Goal: Use online tool/utility: Utilize a website feature to perform a specific function

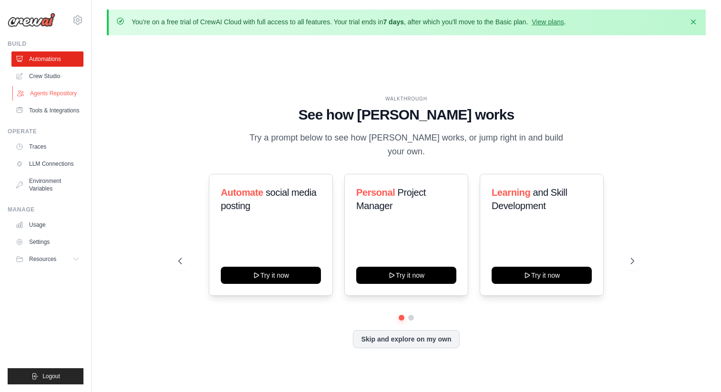
click at [62, 91] on link "Agents Repository" at bounding box center [48, 93] width 72 height 15
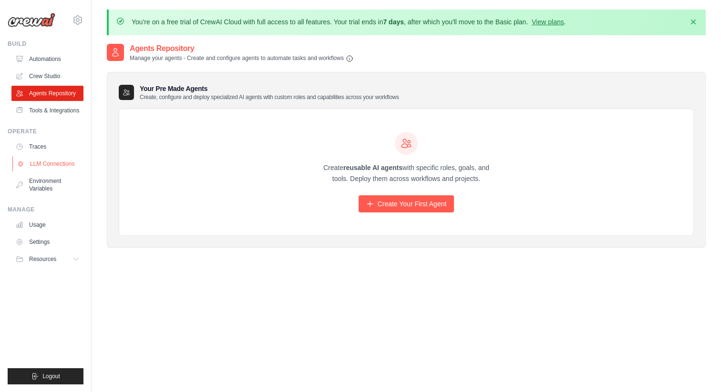
click at [50, 165] on link "LLM Connections" at bounding box center [48, 163] width 72 height 15
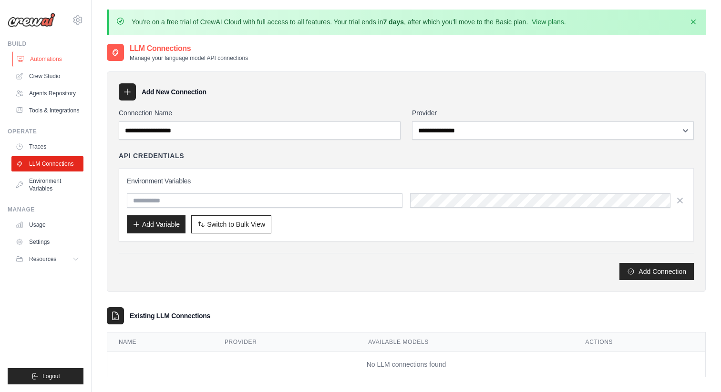
click at [47, 58] on link "Automations" at bounding box center [48, 58] width 72 height 15
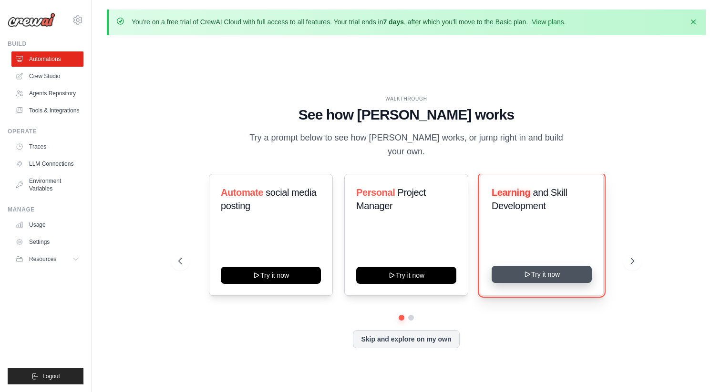
click at [549, 268] on button "Try it now" at bounding box center [541, 274] width 100 height 17
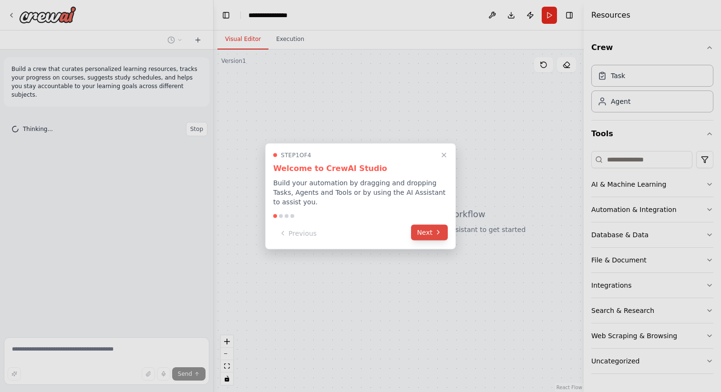
click at [427, 231] on button "Next" at bounding box center [429, 232] width 37 height 16
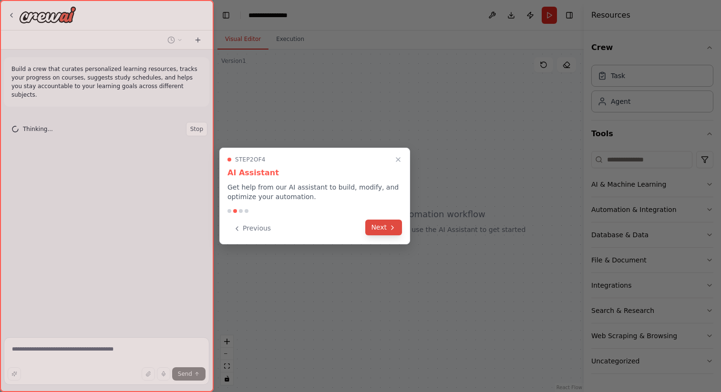
click at [383, 230] on button "Next" at bounding box center [383, 228] width 37 height 16
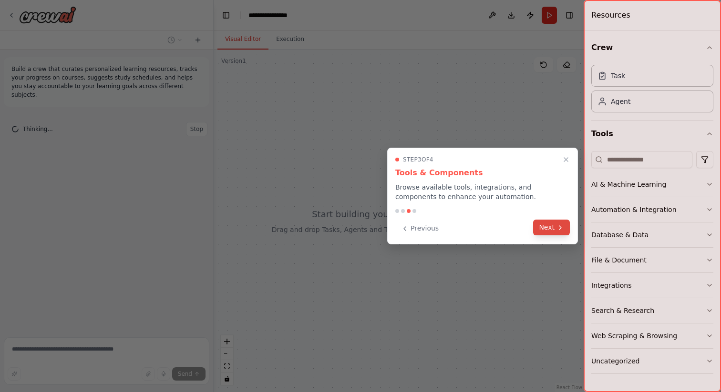
click at [546, 227] on button "Next" at bounding box center [551, 228] width 37 height 16
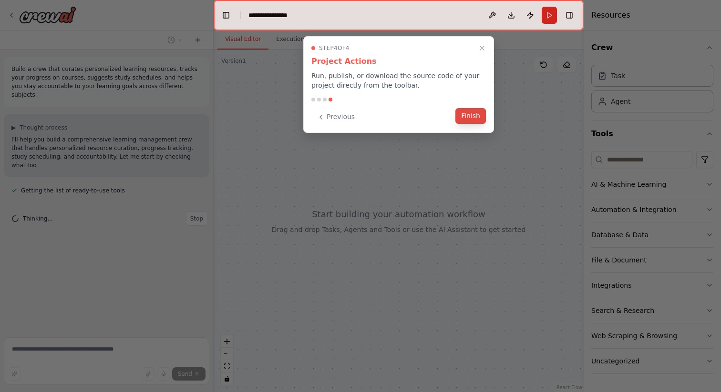
click at [469, 119] on button "Finish" at bounding box center [470, 116] width 31 height 16
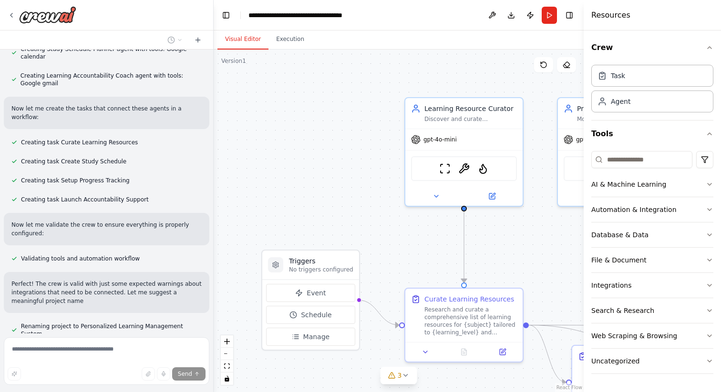
scroll to position [436, 0]
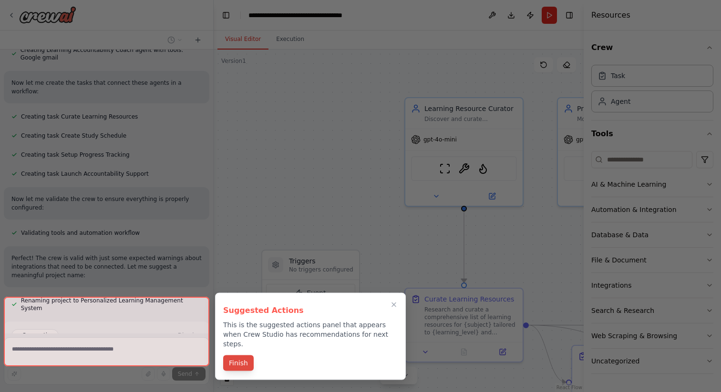
click at [241, 358] on button "Finish" at bounding box center [238, 364] width 31 height 16
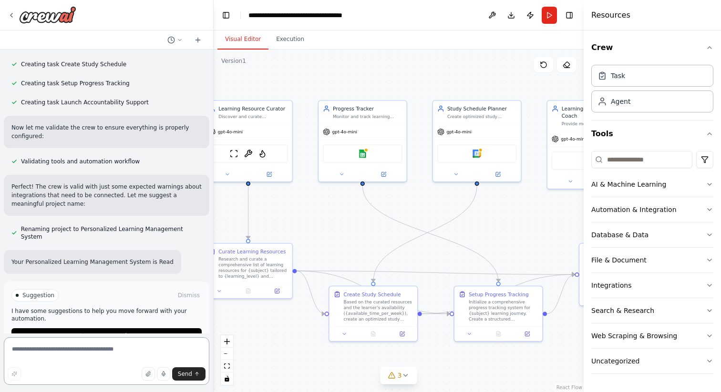
scroll to position [513, 0]
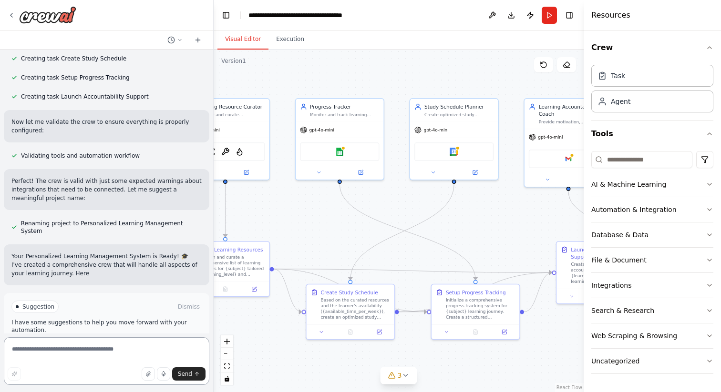
drag, startPoint x: 527, startPoint y: 252, endPoint x: 298, endPoint y: 224, distance: 230.5
click at [298, 224] on div ".deletable-edge-delete-btn { width: 20px; height: 20px; border: 0px solid #ffff…" at bounding box center [399, 221] width 370 height 343
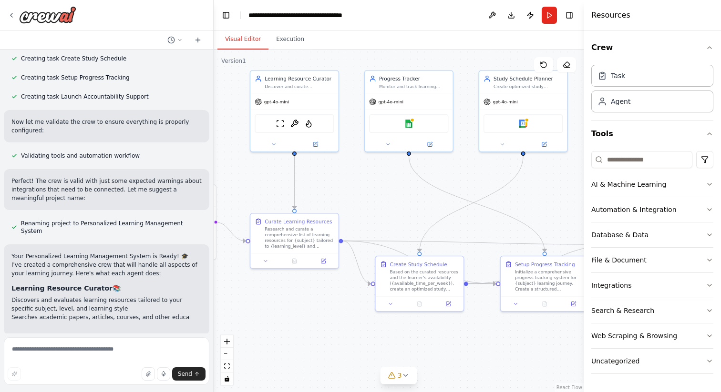
drag, startPoint x: 481, startPoint y: 224, endPoint x: 561, endPoint y: 192, distance: 86.7
click at [560, 193] on div ".deletable-edge-delete-btn { width: 20px; height: 20px; border: 0px solid #ffff…" at bounding box center [399, 221] width 370 height 343
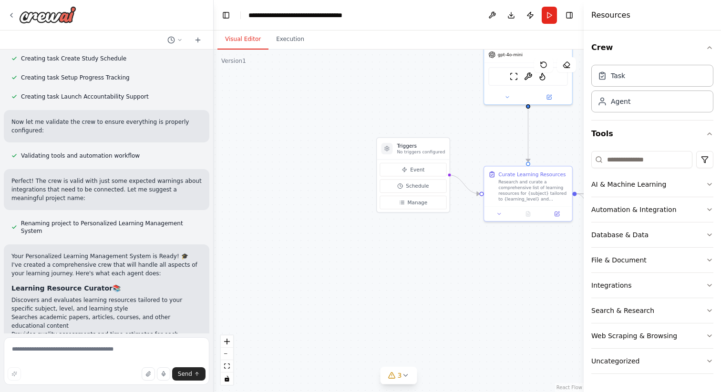
drag, startPoint x: 331, startPoint y: 301, endPoint x: 566, endPoint y: 255, distance: 239.5
click at [566, 255] on div ".deletable-edge-delete-btn { width: 20px; height: 20px; border: 0px solid #ffff…" at bounding box center [399, 221] width 370 height 343
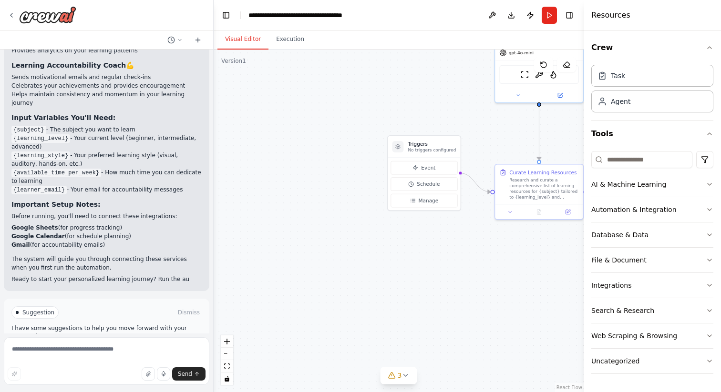
scroll to position [919, 0]
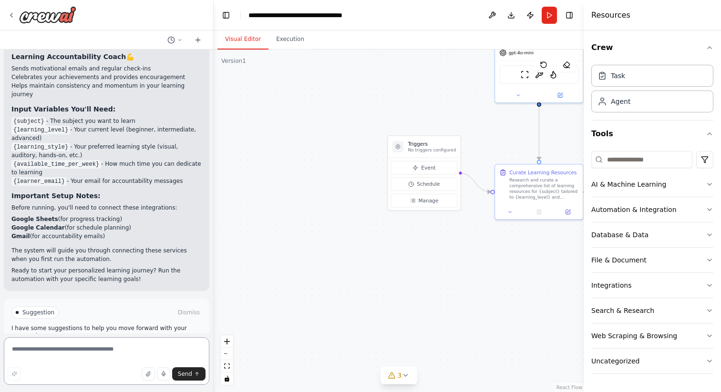
click at [79, 351] on textarea at bounding box center [106, 361] width 205 height 48
paste textarea "**********"
click at [157, 358] on textarea "**********" at bounding box center [106, 361] width 205 height 48
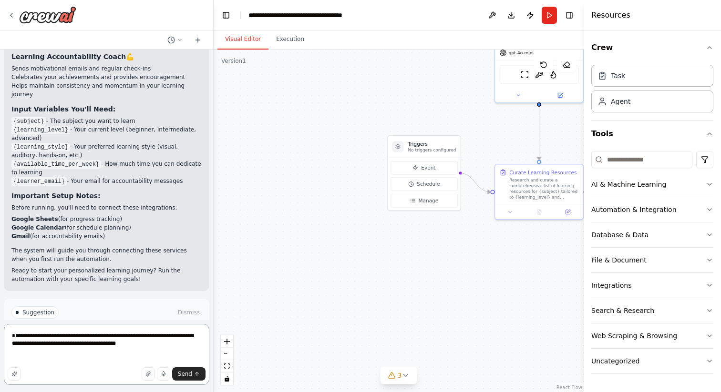
paste textarea "**********"
click at [54, 334] on textarea "**********" at bounding box center [106, 354] width 205 height 61
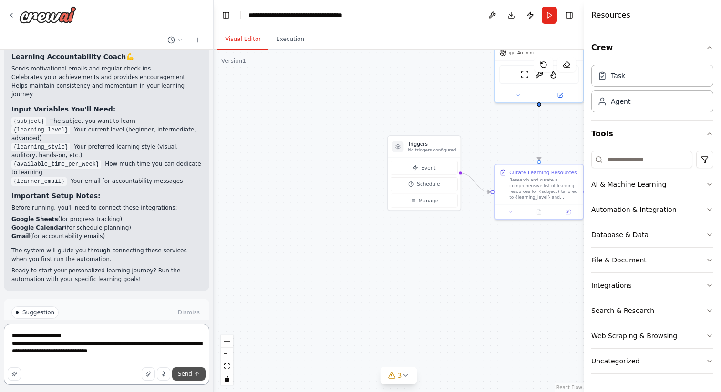
type textarea "**********"
click at [188, 370] on span "Send" at bounding box center [185, 374] width 14 height 8
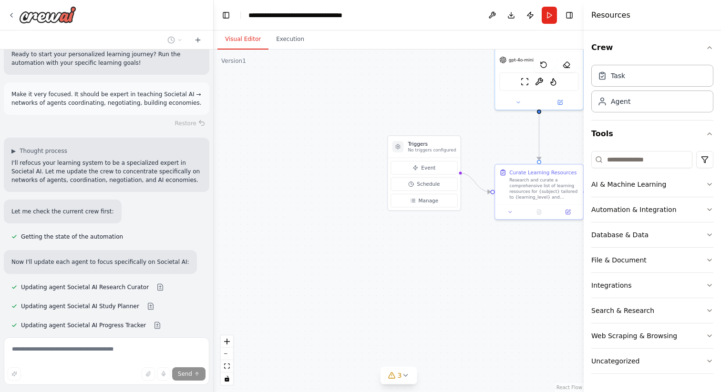
scroll to position [1155, 0]
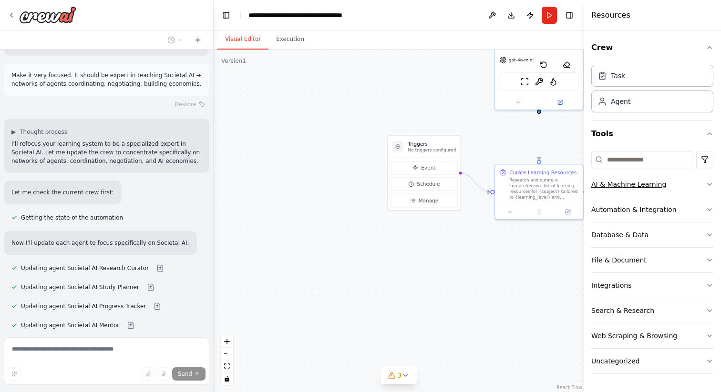
click at [709, 183] on icon "button" at bounding box center [709, 185] width 8 height 8
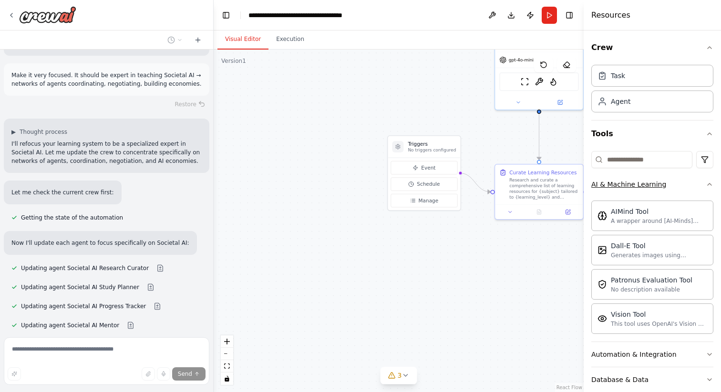
click at [709, 183] on icon "button" at bounding box center [709, 185] width 8 height 8
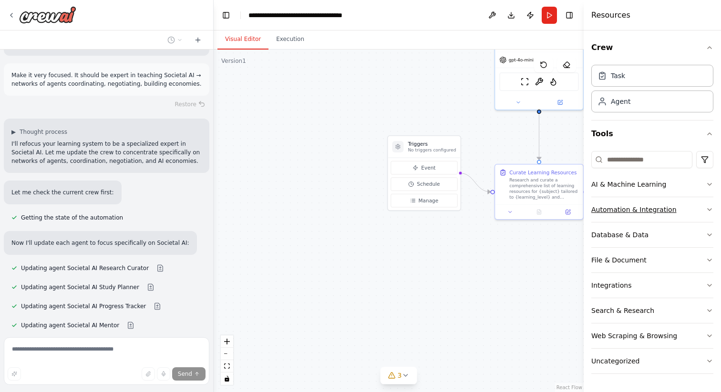
click at [708, 208] on icon "button" at bounding box center [709, 210] width 8 height 8
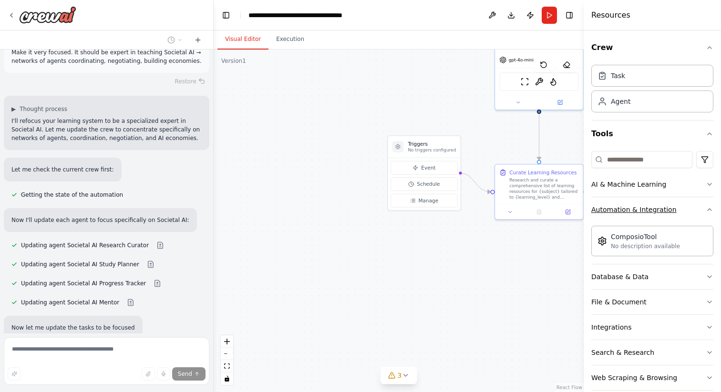
scroll to position [1205, 0]
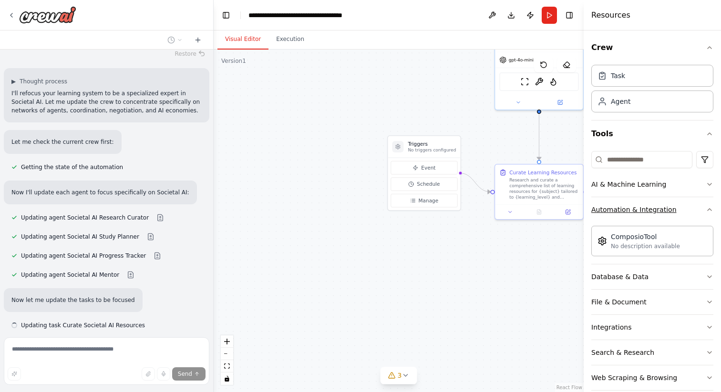
click at [708, 208] on icon "button" at bounding box center [709, 210] width 8 height 8
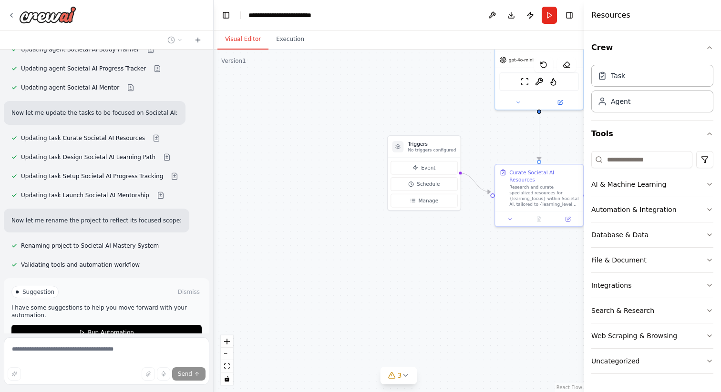
scroll to position [1409, 0]
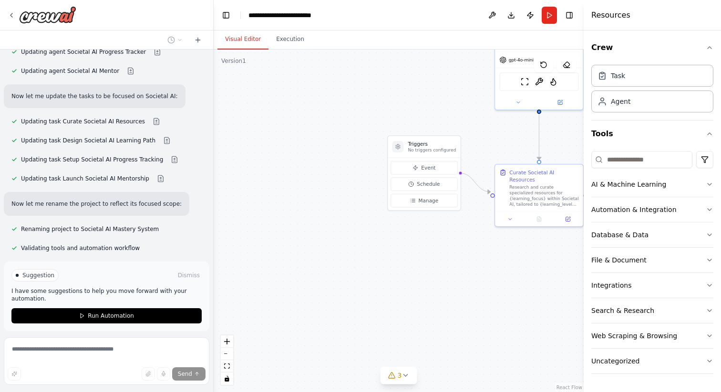
click at [104, 312] on span "Run Automation" at bounding box center [111, 316] width 46 height 8
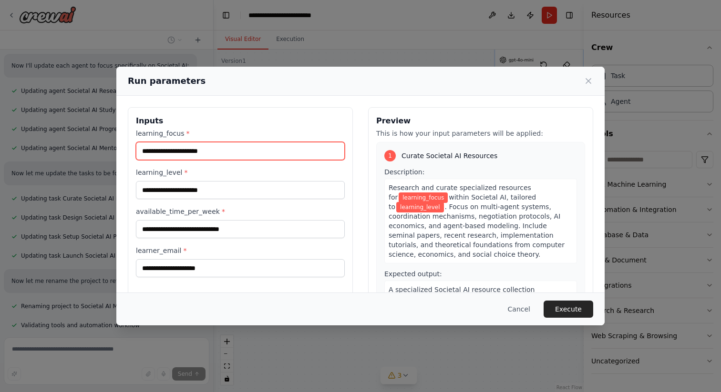
click at [221, 152] on input "learning_focus *" at bounding box center [240, 151] width 209 height 18
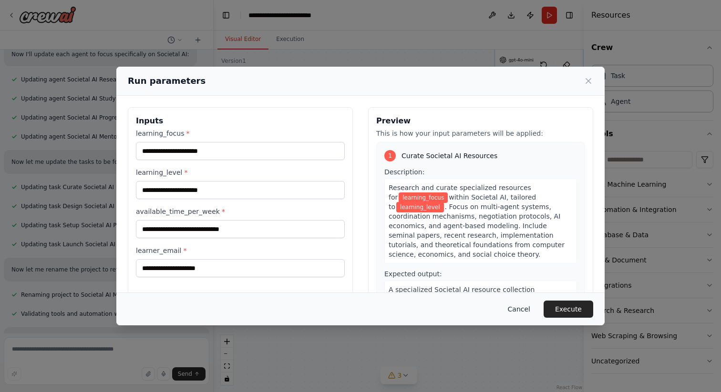
click at [520, 307] on button "Cancel" at bounding box center [519, 309] width 38 height 17
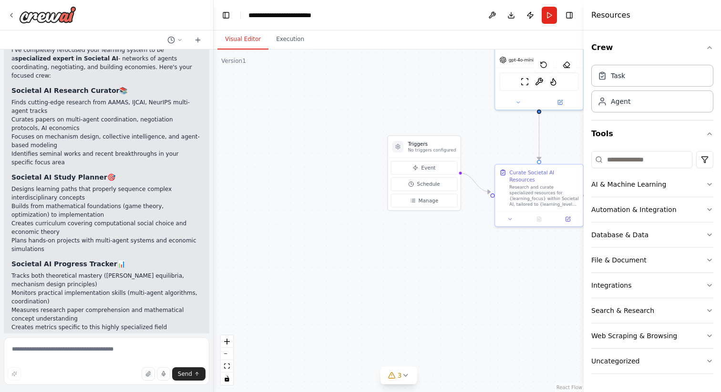
scroll to position [1876, 0]
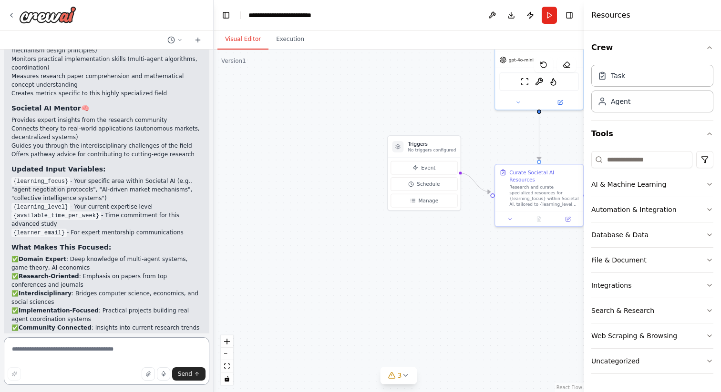
click at [91, 354] on textarea at bounding box center [106, 361] width 205 height 48
paste textarea "**********"
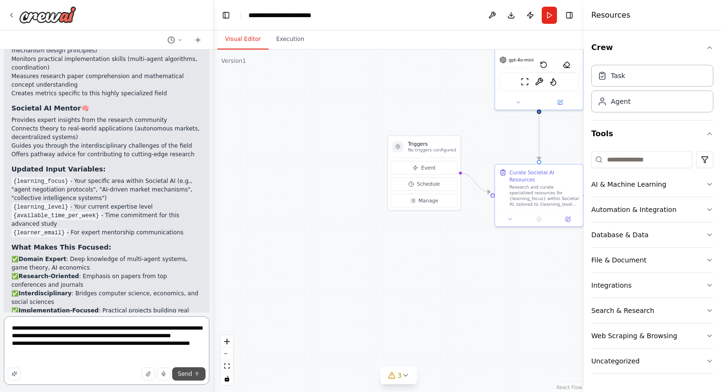
type textarea "**********"
click at [191, 370] on span "Send" at bounding box center [185, 374] width 14 height 8
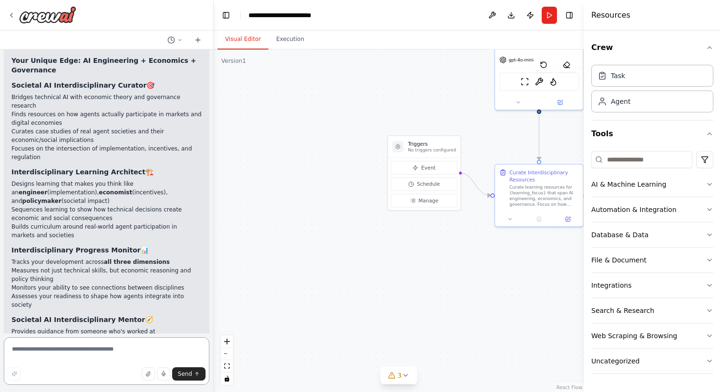
scroll to position [2583, 0]
click at [114, 352] on textarea at bounding box center [106, 361] width 205 height 48
paste textarea "**********"
type textarea "**********"
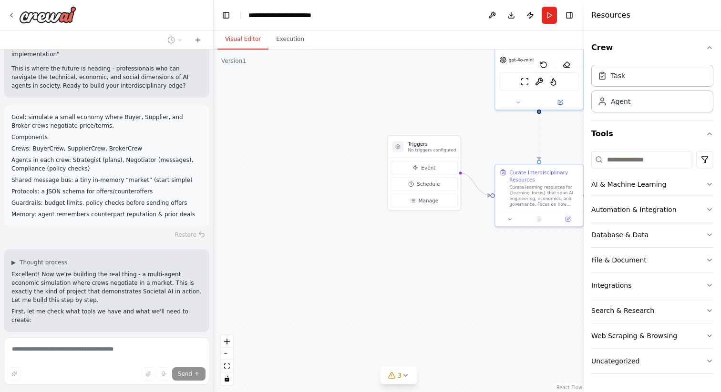
scroll to position [3121, 0]
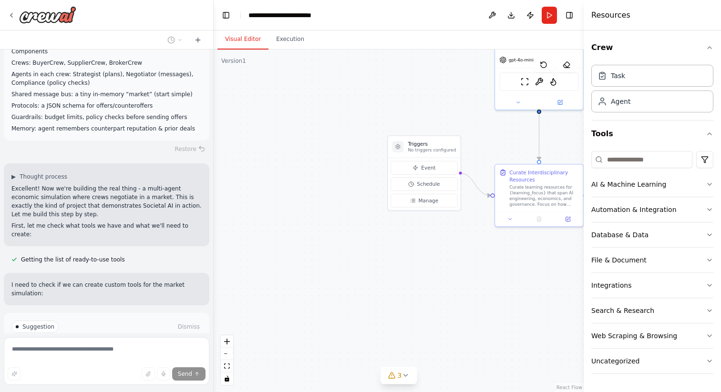
click at [112, 364] on span "Enable coding skills" at bounding box center [110, 368] width 56 height 8
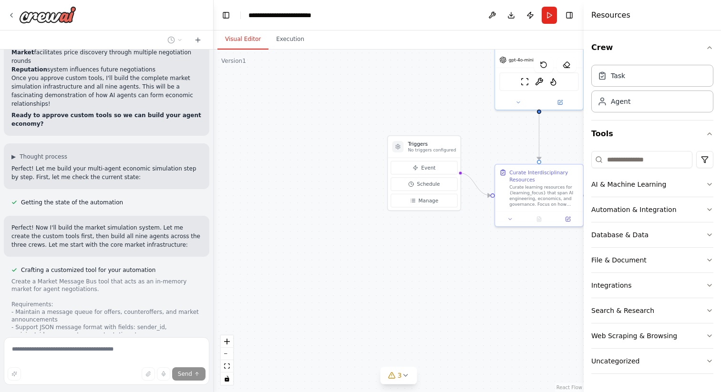
scroll to position [3691, 0]
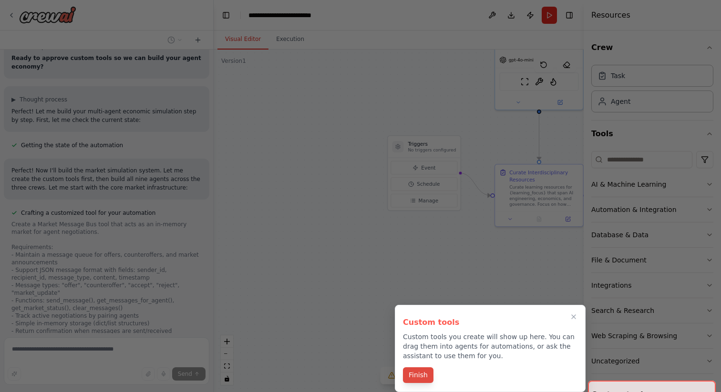
click at [420, 376] on button "Finish" at bounding box center [418, 375] width 31 height 16
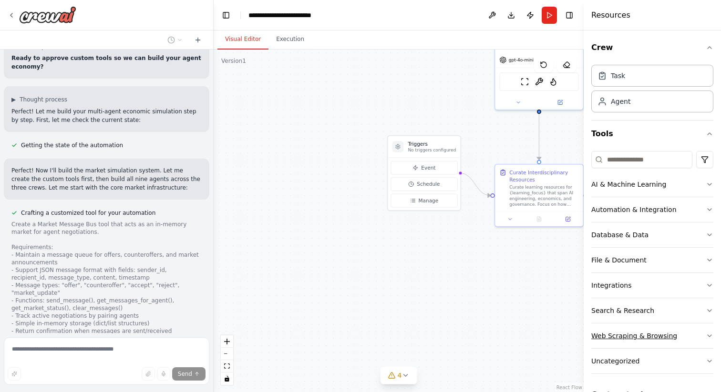
scroll to position [66, 0]
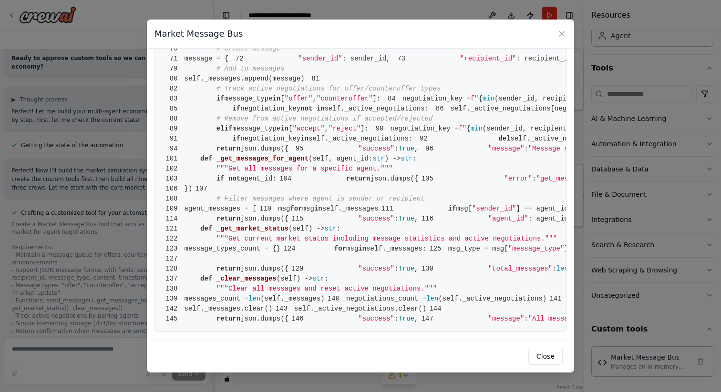
scroll to position [1242, 0]
click at [558, 33] on icon at bounding box center [562, 34] width 10 height 10
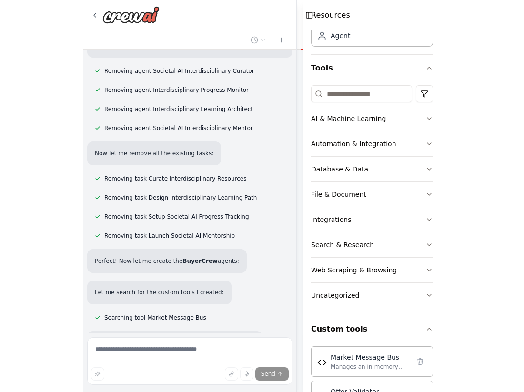
scroll to position [0, 0]
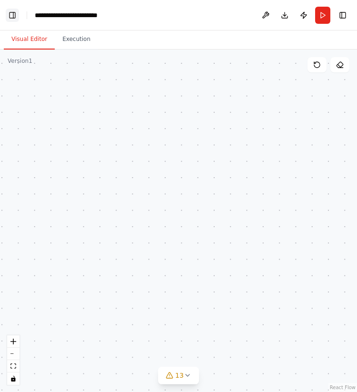
click at [13, 16] on button "Toggle Left Sidebar" at bounding box center [12, 15] width 13 height 13
click at [184, 377] on icon at bounding box center [188, 376] width 8 height 8
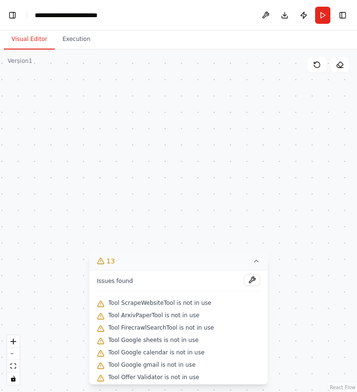
click at [237, 290] on div "Issues found" at bounding box center [178, 283] width 163 height 17
click at [12, 15] on button "Toggle Left Sidebar" at bounding box center [12, 15] width 13 height 13
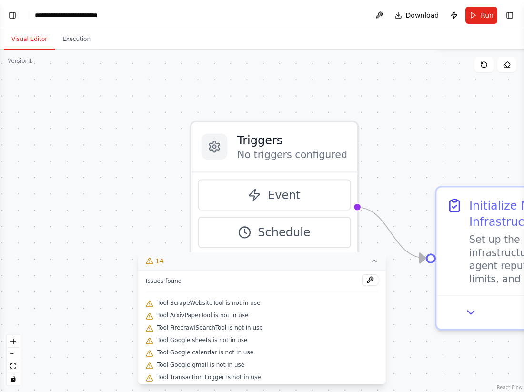
scroll to position [5237, 0]
click at [73, 40] on button "Execution" at bounding box center [76, 40] width 43 height 20
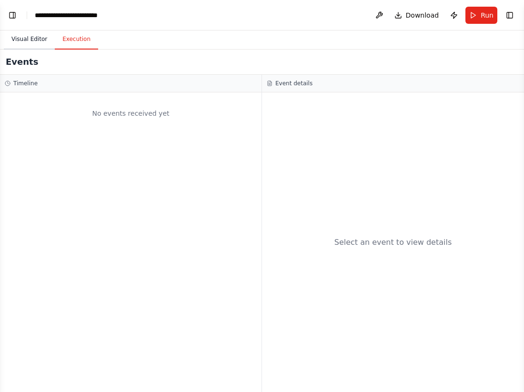
click at [29, 42] on button "Visual Editor" at bounding box center [29, 40] width 51 height 20
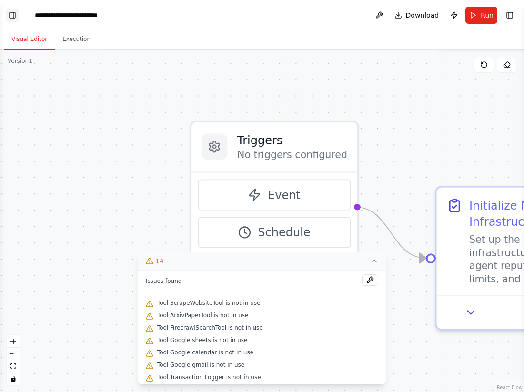
click at [13, 11] on button "Toggle Left Sidebar" at bounding box center [12, 15] width 13 height 13
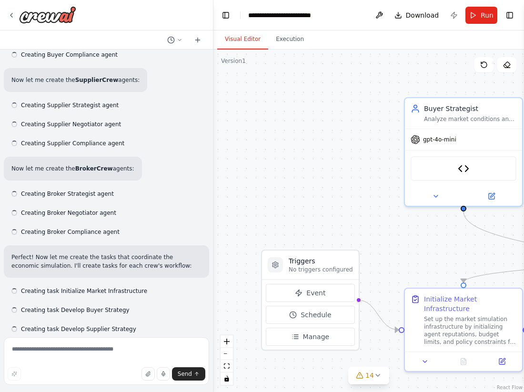
scroll to position [5178, 0]
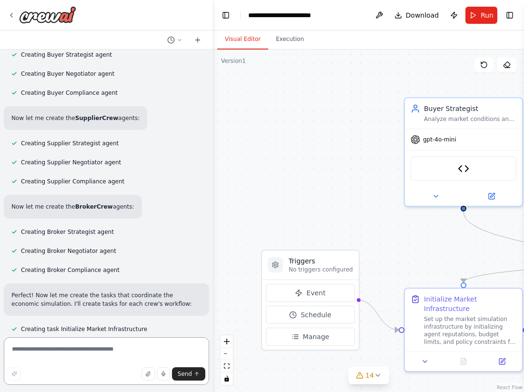
click at [59, 351] on textarea at bounding box center [106, 361] width 205 height 48
type textarea "***"
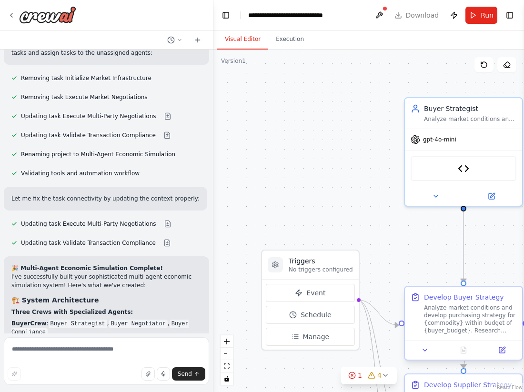
scroll to position [6432, 0]
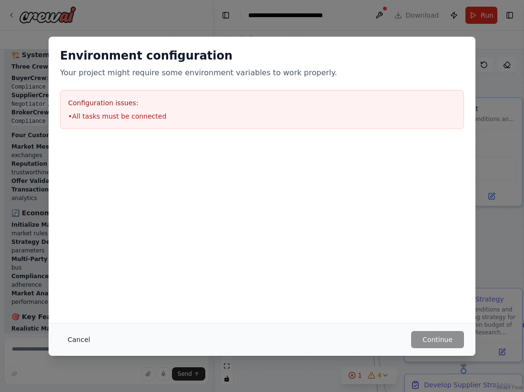
click at [77, 340] on button "Cancel" at bounding box center [79, 339] width 38 height 17
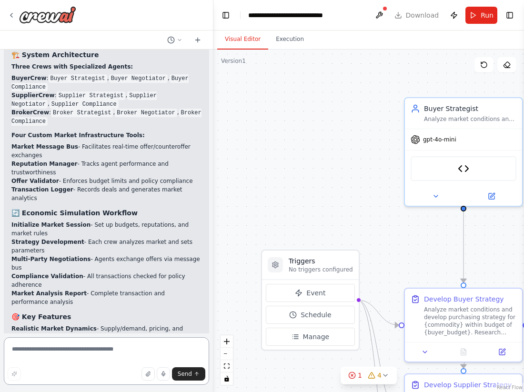
click at [111, 352] on textarea at bounding box center [106, 361] width 205 height 48
type textarea "*"
type textarea "**********"
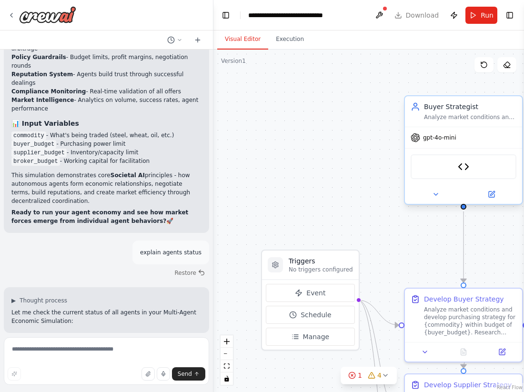
scroll to position [7005, 0]
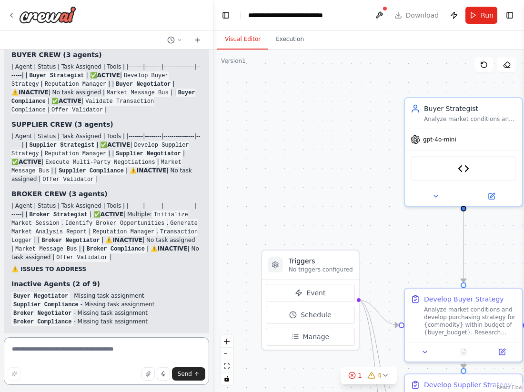
click at [98, 347] on textarea at bounding box center [106, 361] width 205 height 48
type textarea "***"
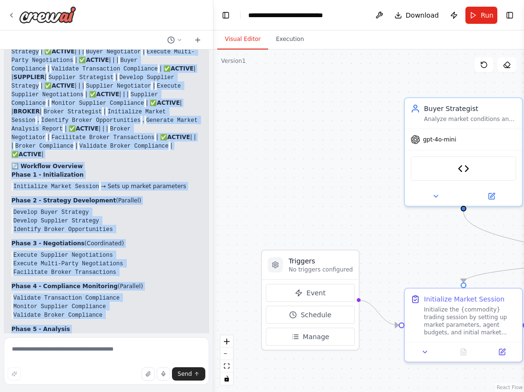
scroll to position [8447, 0]
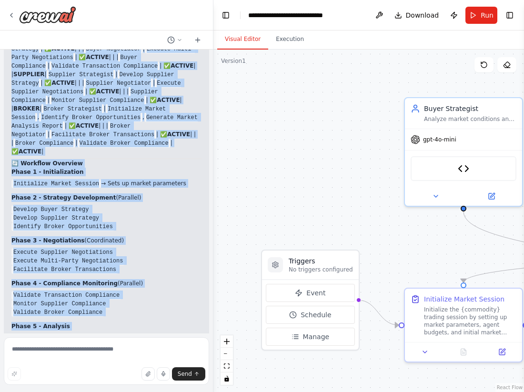
drag, startPoint x: 12, startPoint y: 192, endPoint x: 124, endPoint y: 237, distance: 120.6
click at [124, 237] on div "✅ Agent Distribution Fixed Successfully! All 9 agents are now actively assigned…" at bounding box center [106, 212] width 190 height 483
copy div "All 9 agents are now actively assigned and working in your Multi-Agent Economic…"
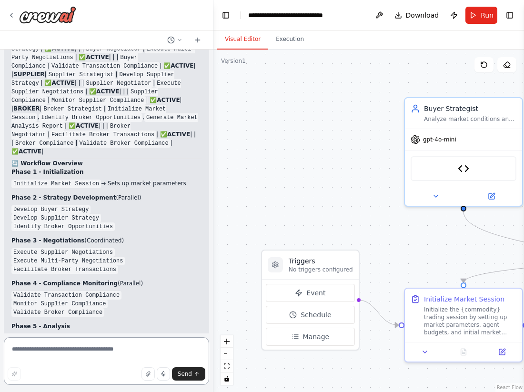
click at [84, 355] on textarea at bounding box center [106, 361] width 205 height 48
paste textarea "**********"
type textarea "**********"
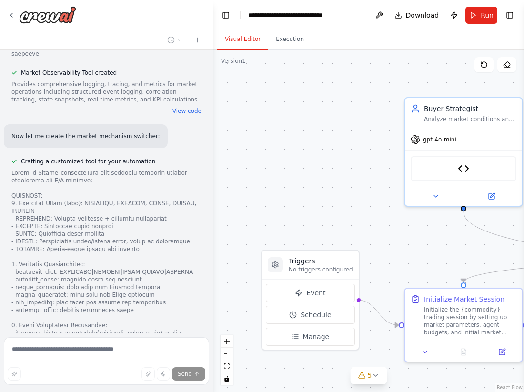
scroll to position [12114, 0]
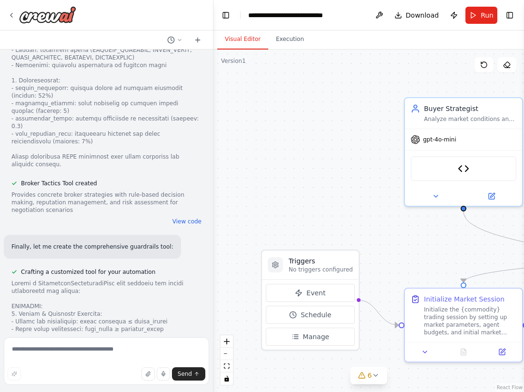
scroll to position [12141, 0]
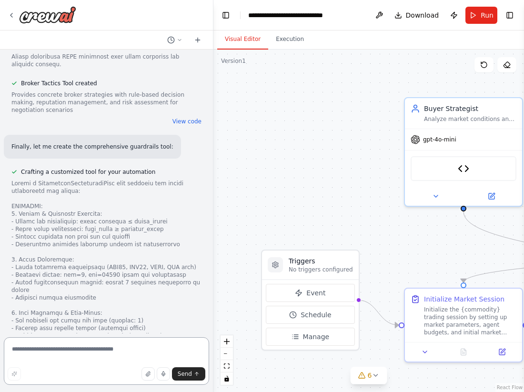
click at [102, 355] on textarea at bounding box center [106, 361] width 205 height 48
paste textarea "**********"
type textarea "**********"
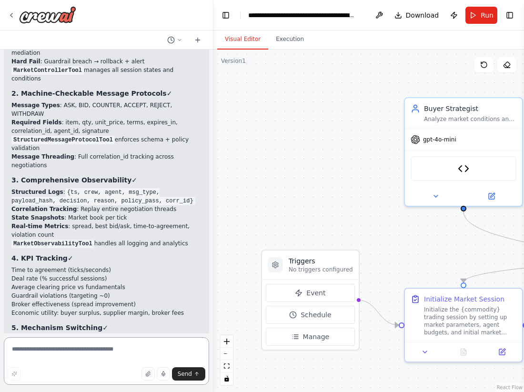
scroll to position [14006, 0]
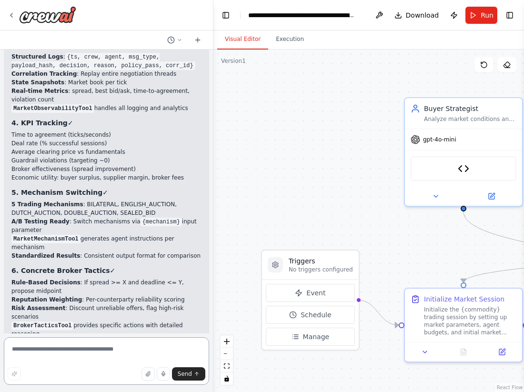
click at [111, 354] on textarea at bounding box center [106, 361] width 205 height 48
click at [467, 17] on button "Run" at bounding box center [482, 15] width 32 height 17
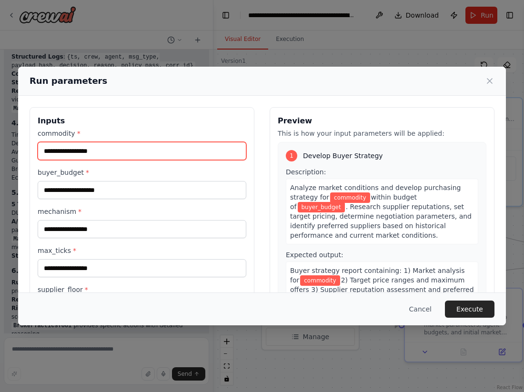
click at [132, 152] on input "commodity *" at bounding box center [142, 151] width 209 height 18
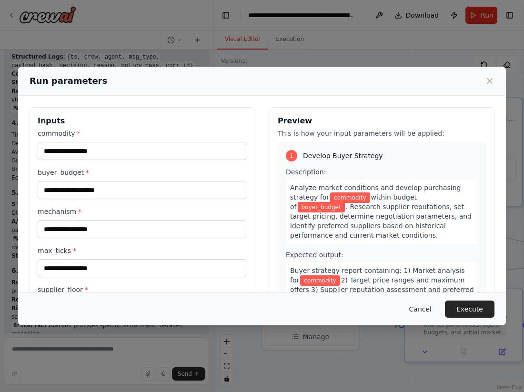
click at [427, 310] on button "Cancel" at bounding box center [421, 309] width 38 height 17
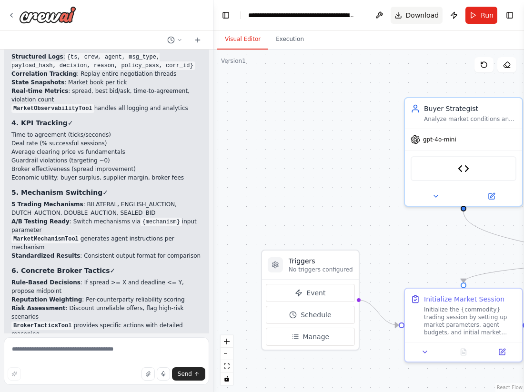
click at [421, 19] on span "Download" at bounding box center [422, 15] width 33 height 10
click at [378, 16] on button at bounding box center [379, 15] width 15 height 17
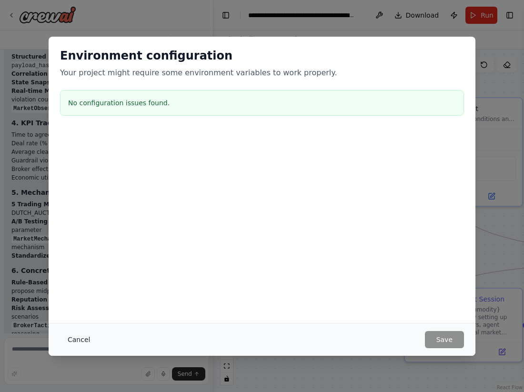
click at [81, 339] on button "Cancel" at bounding box center [79, 339] width 38 height 17
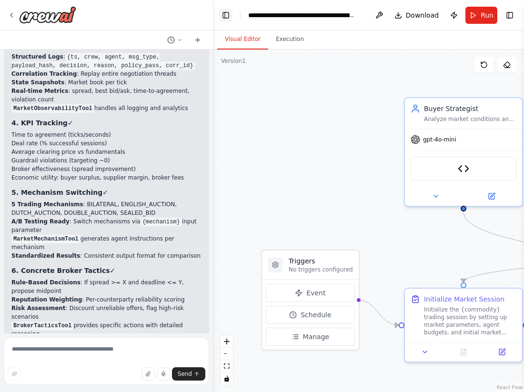
click at [228, 12] on button "Toggle Left Sidebar" at bounding box center [225, 15] width 13 height 13
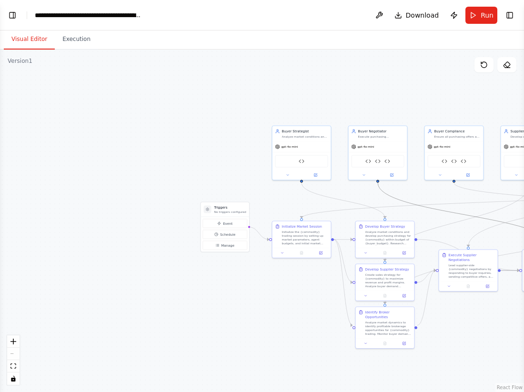
drag, startPoint x: 437, startPoint y: 208, endPoint x: 111, endPoint y: 153, distance: 331.1
click at [111, 153] on div ".deletable-edge-delete-btn { width: 20px; height: 20px; border: 0px solid #ffff…" at bounding box center [262, 221] width 524 height 343
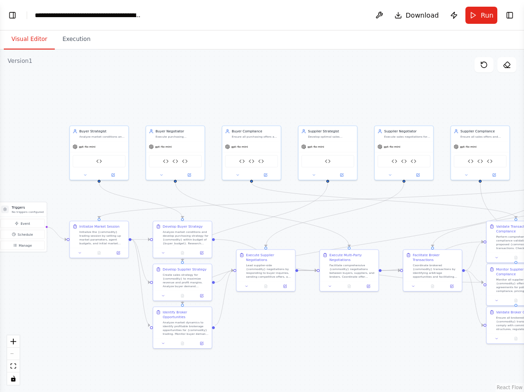
drag, startPoint x: 381, startPoint y: 107, endPoint x: 41, endPoint y: 85, distance: 341.1
click at [41, 85] on div ".deletable-edge-delete-btn { width: 20px; height: 20px; border: 0px solid #ffff…" at bounding box center [262, 221] width 524 height 343
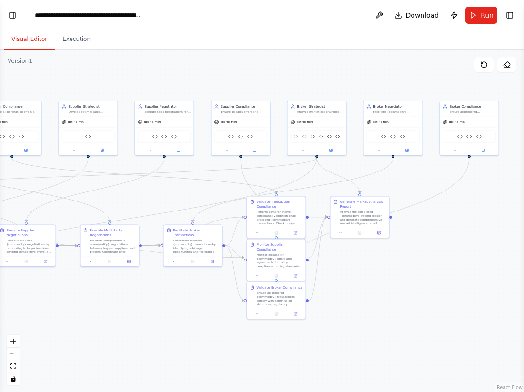
drag, startPoint x: 261, startPoint y: 321, endPoint x: 0, endPoint y: 299, distance: 261.7
click at [0, 300] on div ".deletable-edge-delete-btn { width: 20px; height: 20px; border: 0px solid #ffff…" at bounding box center [262, 221] width 524 height 343
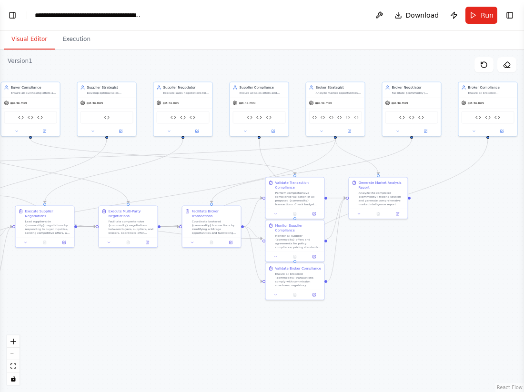
drag, startPoint x: 253, startPoint y: 214, endPoint x: 462, endPoint y: 214, distance: 209.7
click at [462, 214] on div ".deletable-edge-delete-btn { width: 20px; height: 20px; border: 0px solid #ffff…" at bounding box center [262, 221] width 524 height 343
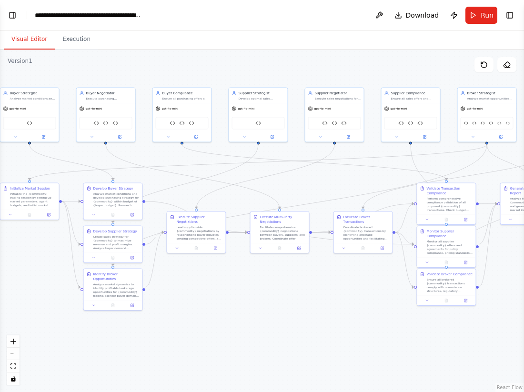
drag, startPoint x: 286, startPoint y: 67, endPoint x: 438, endPoint y: 74, distance: 151.3
click at [438, 74] on div ".deletable-edge-delete-btn { width: 20px; height: 20px; border: 0px solid #ffff…" at bounding box center [262, 221] width 524 height 343
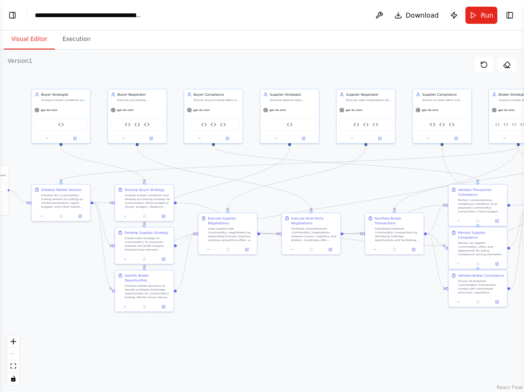
click at [377, 57] on div ".deletable-edge-delete-btn { width: 20px; height: 20px; border: 0px solid #ffff…" at bounding box center [262, 221] width 524 height 343
click at [484, 63] on icon at bounding box center [484, 65] width 8 height 8
click at [480, 15] on button "Run" at bounding box center [482, 15] width 32 height 17
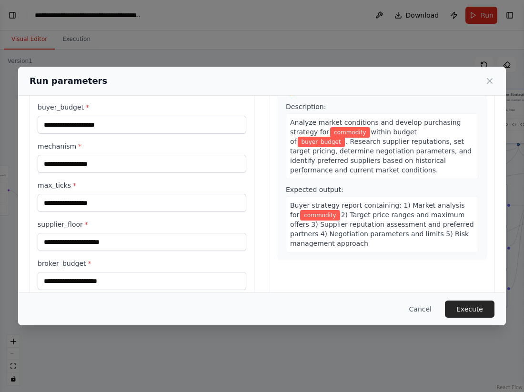
scroll to position [0, 0]
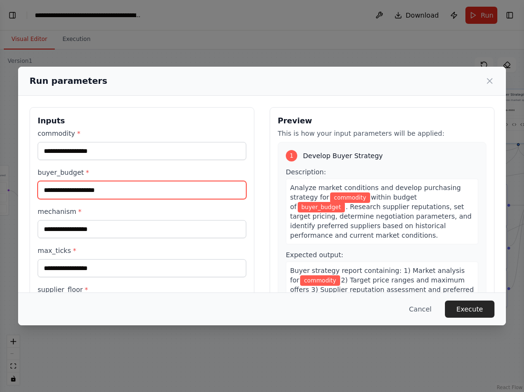
click at [104, 189] on input "buyer_budget *" at bounding box center [142, 190] width 209 height 18
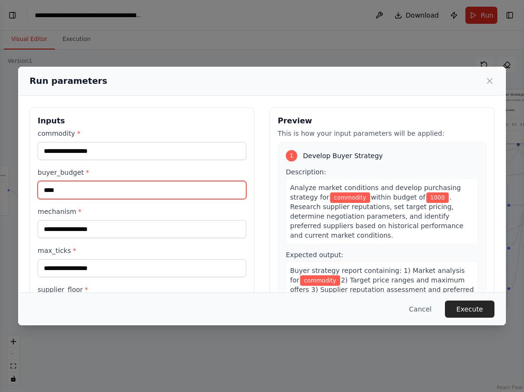
type input "****"
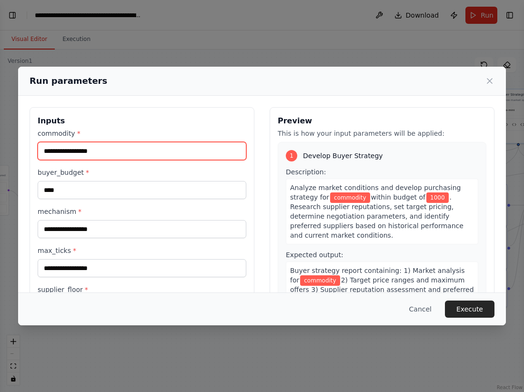
click at [77, 149] on input "commodity *" at bounding box center [142, 151] width 209 height 18
paste input "**********"
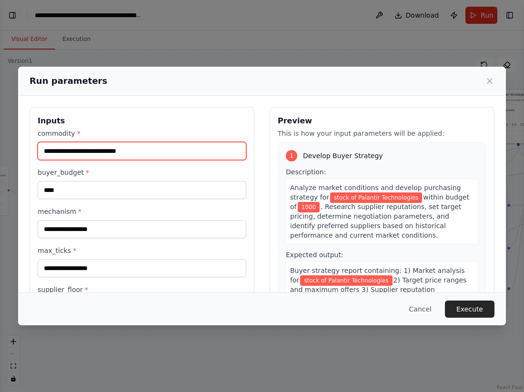
type input "**********"
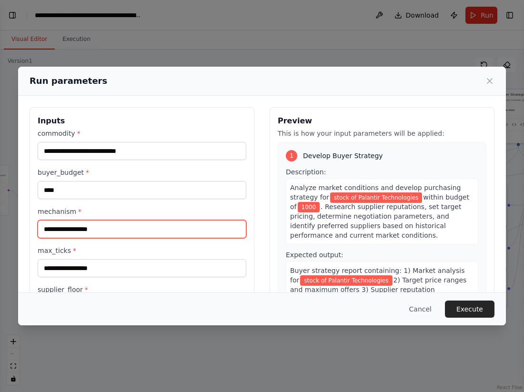
click at [78, 232] on input "mechanism *" at bounding box center [142, 229] width 209 height 18
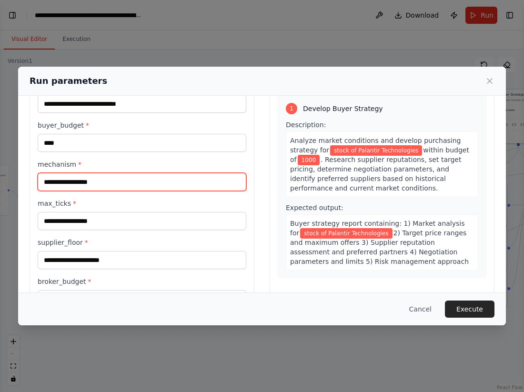
scroll to position [48, 0]
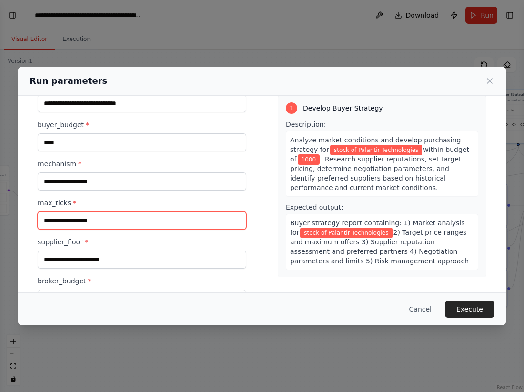
click at [101, 222] on input "max_ticks *" at bounding box center [142, 221] width 209 height 18
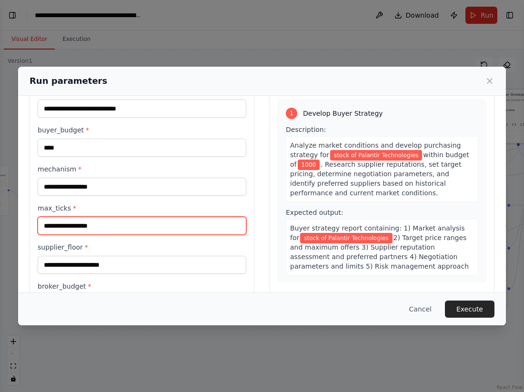
scroll to position [14, 0]
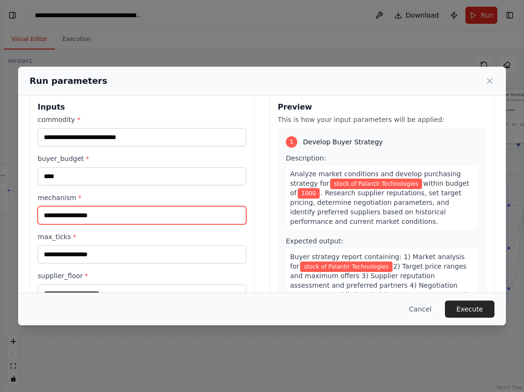
click at [94, 214] on input "mechanism *" at bounding box center [142, 215] width 209 height 18
type input "***"
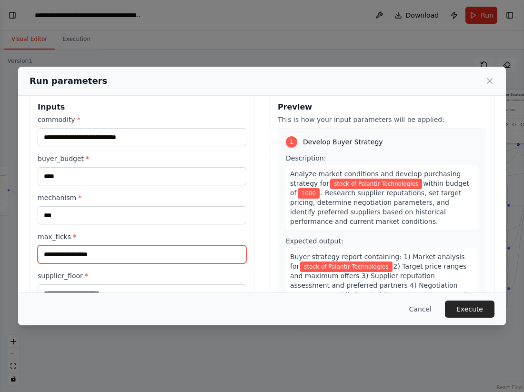
click at [86, 252] on input "max_ticks *" at bounding box center [142, 254] width 209 height 18
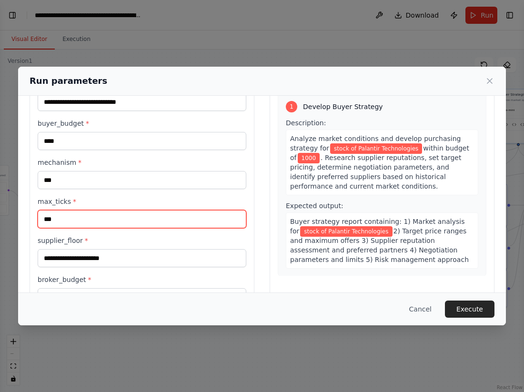
scroll to position [82, 0]
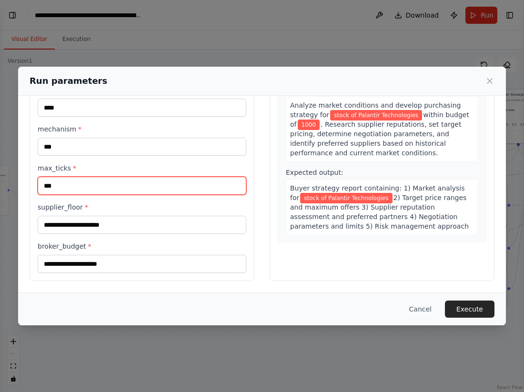
type input "***"
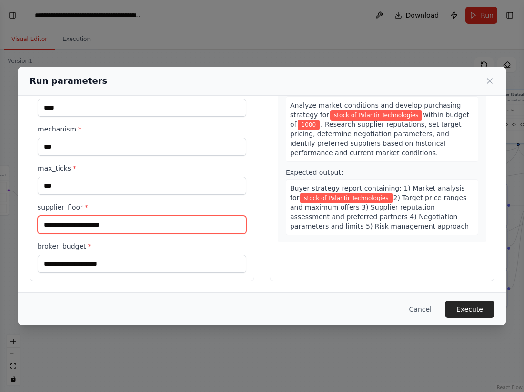
click at [82, 227] on input "supplier_floor *" at bounding box center [142, 225] width 209 height 18
type input "***"
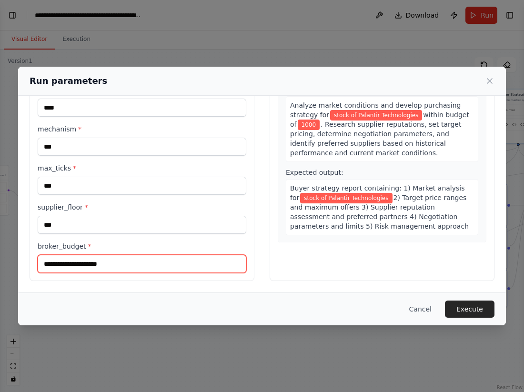
click at [89, 262] on input "broker_budget *" at bounding box center [142, 264] width 209 height 18
type input "********"
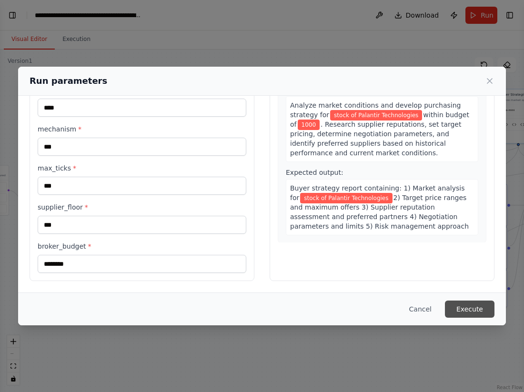
click at [466, 314] on button "Execute" at bounding box center [470, 309] width 50 height 17
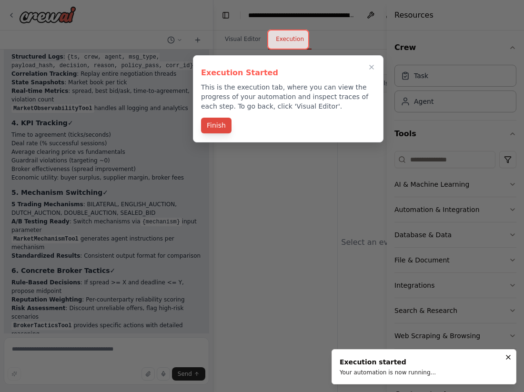
click at [224, 128] on button "Finish" at bounding box center [216, 126] width 31 height 16
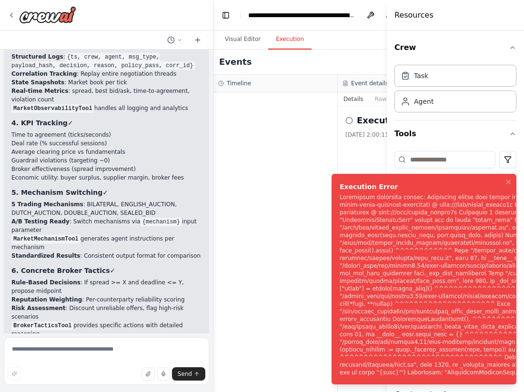
click at [422, 279] on div "Notifications (F8)" at bounding box center [493, 285] width 307 height 183
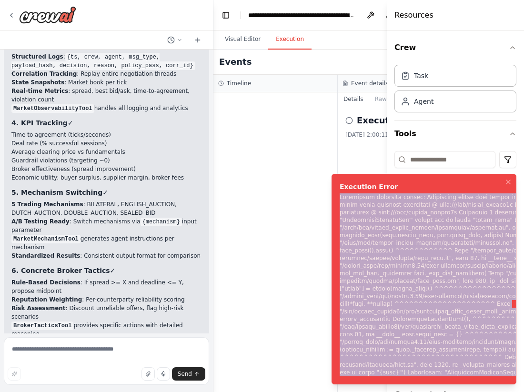
click at [422, 279] on div "Notifications (F8)" at bounding box center [493, 285] width 307 height 183
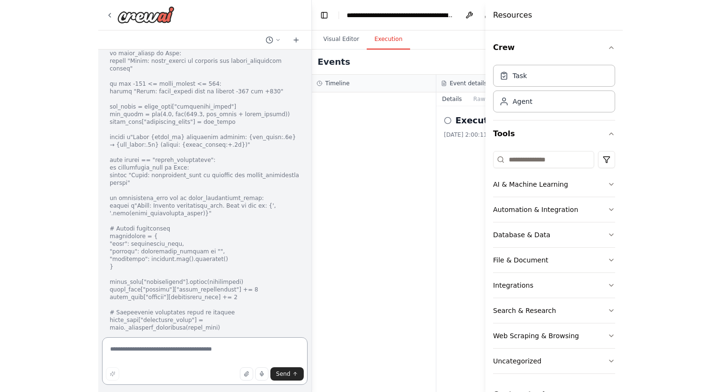
scroll to position [16757, 0]
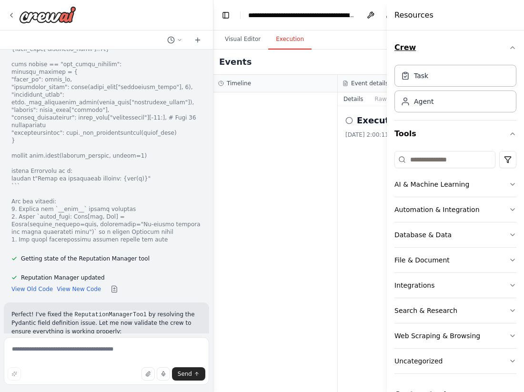
click at [511, 48] on icon "button" at bounding box center [513, 48] width 8 height 8
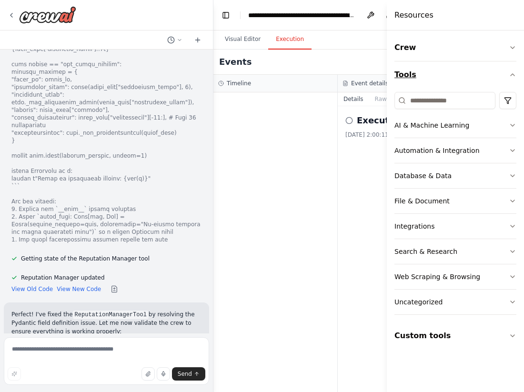
click at [516, 76] on icon "button" at bounding box center [513, 75] width 8 height 8
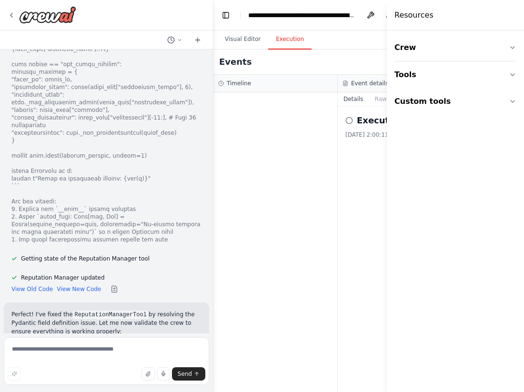
click at [310, 203] on div at bounding box center [276, 242] width 124 height 300
click at [281, 208] on div at bounding box center [276, 242] width 124 height 300
click at [305, 135] on div at bounding box center [276, 242] width 124 height 300
click at [350, 118] on icon at bounding box center [350, 121] width 8 height 8
click at [243, 42] on button "Visual Editor" at bounding box center [242, 40] width 51 height 20
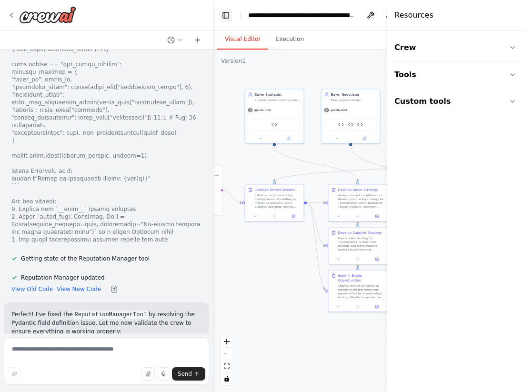
click at [227, 15] on button "Toggle Left Sidebar" at bounding box center [225, 15] width 13 height 13
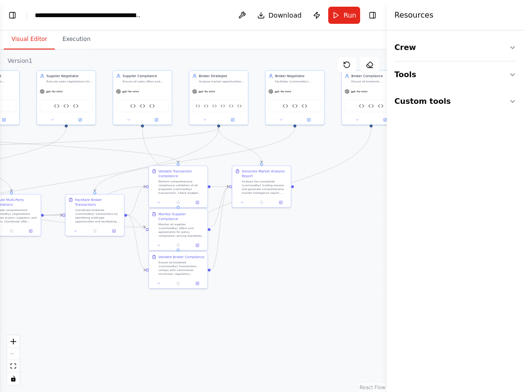
drag, startPoint x: 327, startPoint y: 184, endPoint x: 28, endPoint y: 165, distance: 300.4
click at [28, 165] on div ".deletable-edge-delete-btn { width: 20px; height: 20px; border: 0px solid #ffff…" at bounding box center [193, 221] width 387 height 343
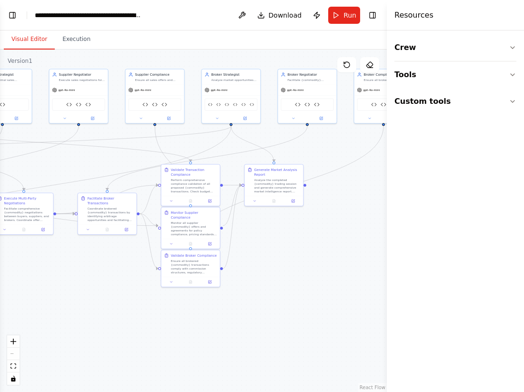
drag, startPoint x: 276, startPoint y: 253, endPoint x: 336, endPoint y: 231, distance: 63.9
click at [336, 231] on div ".deletable-edge-delete-btn { width: 20px; height: 20px; border: 0px solid #ffff…" at bounding box center [193, 221] width 387 height 343
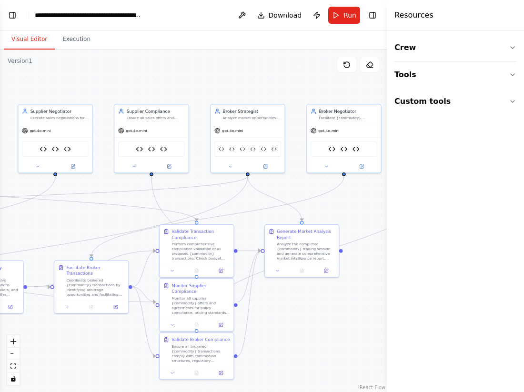
drag, startPoint x: 296, startPoint y: 207, endPoint x: 258, endPoint y: 321, distance: 119.5
click at [259, 317] on div ".deletable-edge-delete-btn { width: 20px; height: 20px; border: 0px solid #ffff…" at bounding box center [193, 221] width 387 height 343
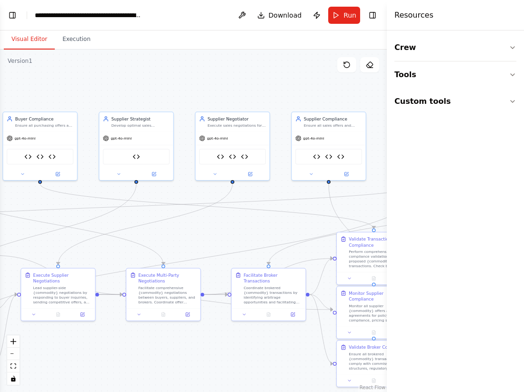
drag, startPoint x: 186, startPoint y: 118, endPoint x: 372, endPoint y: 100, distance: 186.8
click at [372, 100] on div ".deletable-edge-delete-btn { width: 20px; height: 20px; border: 0px solid #ffff…" at bounding box center [193, 221] width 387 height 343
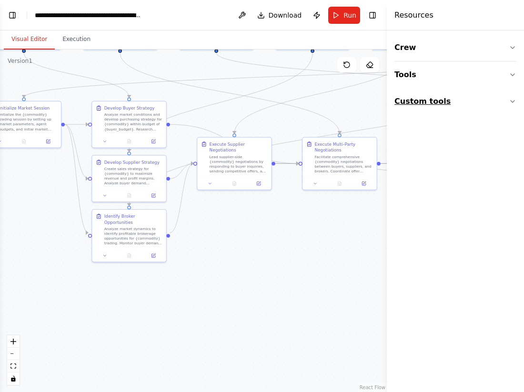
drag, startPoint x: 223, startPoint y: 226, endPoint x: 399, endPoint y: 95, distance: 219.7
click at [399, 95] on div "Build a crew that curates personalized learning resources, tracks your progress…" at bounding box center [262, 196] width 524 height 392
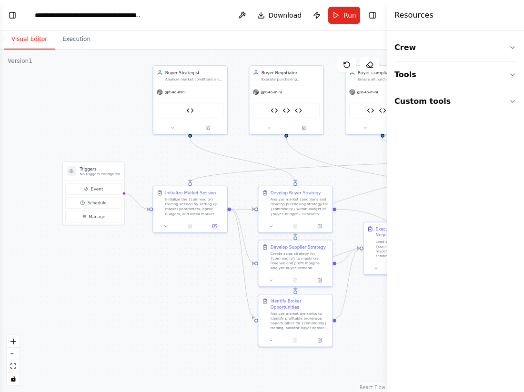
drag, startPoint x: 50, startPoint y: 187, endPoint x: 211, endPoint y: 265, distance: 179.1
click at [211, 265] on div ".deletable-edge-delete-btn { width: 20px; height: 20px; border: 0px solid #ffff…" at bounding box center [193, 221] width 387 height 343
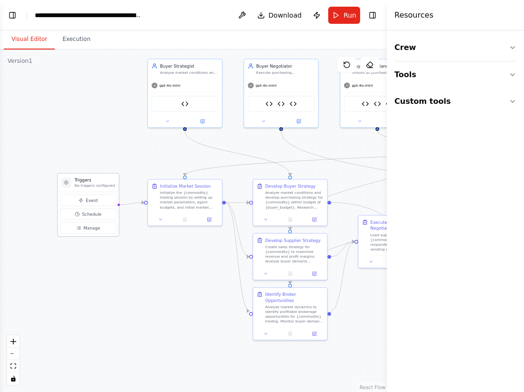
drag, startPoint x: 96, startPoint y: 163, endPoint x: 94, endPoint y: 180, distance: 16.8
click at [94, 180] on h3 "Triggers" at bounding box center [95, 180] width 41 height 6
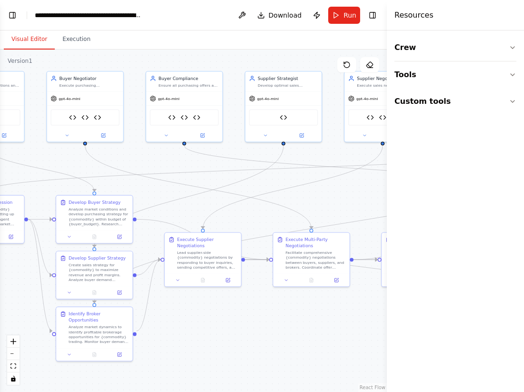
drag, startPoint x: 351, startPoint y: 170, endPoint x: 157, endPoint y: 186, distance: 194.7
click at [157, 186] on div ".deletable-edge-delete-btn { width: 20px; height: 20px; border: 0px solid #ffff…" at bounding box center [193, 221] width 387 height 343
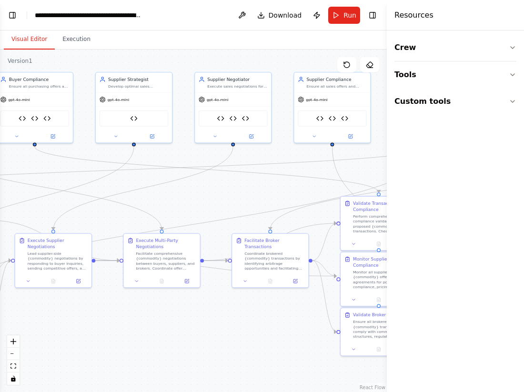
drag, startPoint x: 328, startPoint y: 198, endPoint x: 178, endPoint y: 198, distance: 149.7
click at [178, 198] on div ".deletable-edge-delete-btn { width: 20px; height: 20px; border: 0px solid #ffff…" at bounding box center [193, 221] width 387 height 343
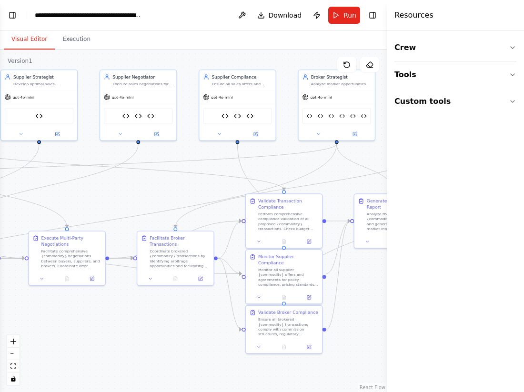
drag, startPoint x: 256, startPoint y: 197, endPoint x: 156, endPoint y: 194, distance: 99.7
click at [157, 194] on div ".deletable-edge-delete-btn { width: 20px; height: 20px; border: 0px solid #ffff…" at bounding box center [193, 221] width 387 height 343
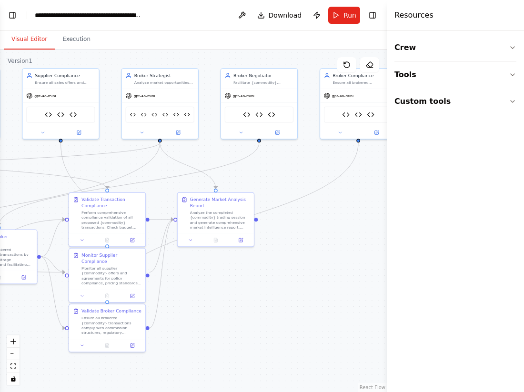
drag, startPoint x: 340, startPoint y: 169, endPoint x: 167, endPoint y: 169, distance: 172.5
click at [167, 169] on div ".deletable-edge-delete-btn { width: 20px; height: 20px; border: 0px solid #ffff…" at bounding box center [193, 221] width 387 height 343
drag, startPoint x: 257, startPoint y: 174, endPoint x: 272, endPoint y: 167, distance: 16.4
click at [272, 167] on div ".deletable-edge-delete-btn { width: 20px; height: 20px; border: 0px solid #ffff…" at bounding box center [193, 221] width 387 height 343
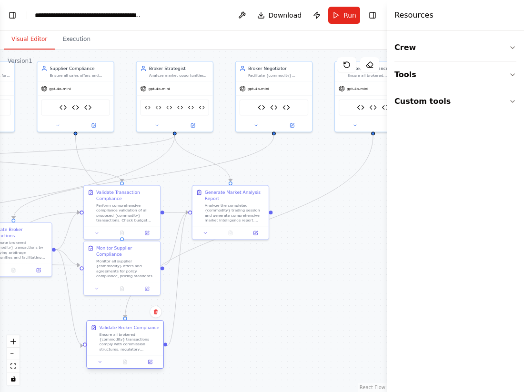
drag, startPoint x: 132, startPoint y: 306, endPoint x: 135, endPoint y: 332, distance: 25.9
click at [135, 332] on div "Validate Broker Compliance Ensure all brokered {commodity} transactions comply …" at bounding box center [130, 338] width 60 height 27
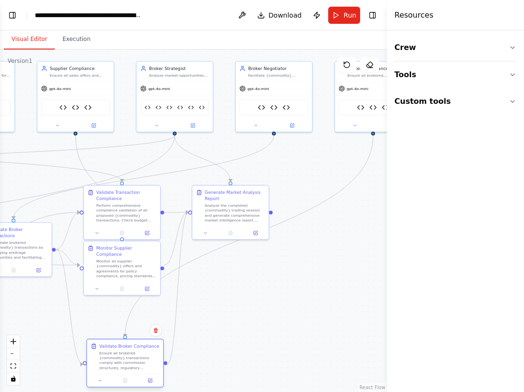
drag, startPoint x: 135, startPoint y: 325, endPoint x: 137, endPoint y: 341, distance: 16.8
click at [137, 341] on div "Validate Broker Compliance Ensure all brokered {commodity} transactions comply …" at bounding box center [125, 356] width 76 height 35
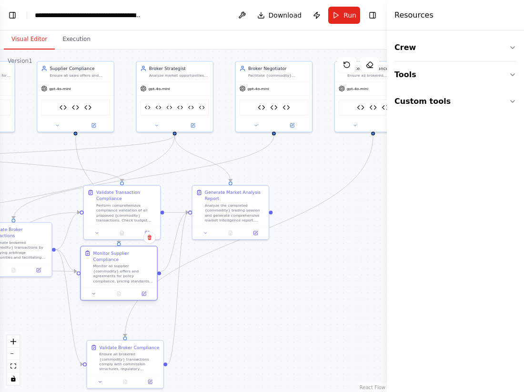
drag, startPoint x: 122, startPoint y: 250, endPoint x: 122, endPoint y: 256, distance: 6.2
click at [122, 256] on div "Monitor Supplier Compliance Monitor all supplier {commodity} offers and agreeme…" at bounding box center [123, 266] width 60 height 33
click at [223, 267] on div ".deletable-edge-delete-btn { width: 20px; height: 20px; border: 0px solid #ffff…" at bounding box center [193, 221] width 387 height 343
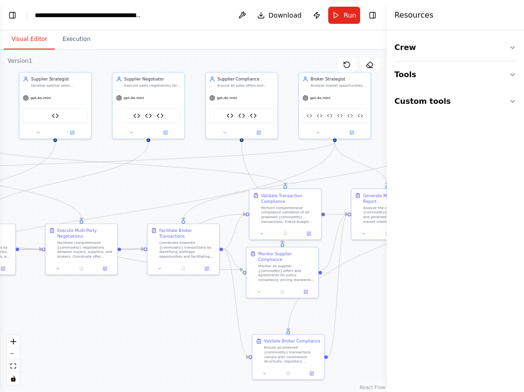
drag, startPoint x: 216, startPoint y: 280, endPoint x: 373, endPoint y: 279, distance: 157.3
click at [373, 279] on div ".deletable-edge-delete-btn { width: 20px; height: 20px; border: 0px solid #ffff…" at bounding box center [193, 221] width 387 height 343
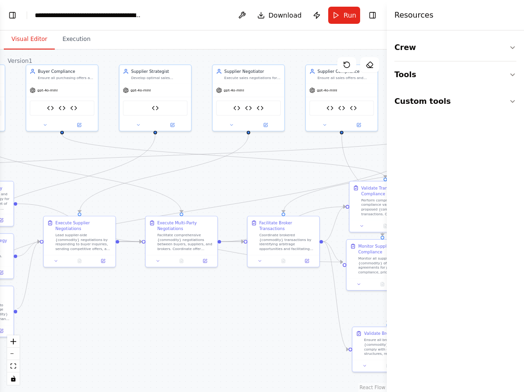
drag, startPoint x: 183, startPoint y: 327, endPoint x: 284, endPoint y: 319, distance: 100.9
click at [284, 319] on div ".deletable-edge-delete-btn { width: 20px; height: 20px; border: 0px solid #ffff…" at bounding box center [193, 221] width 387 height 343
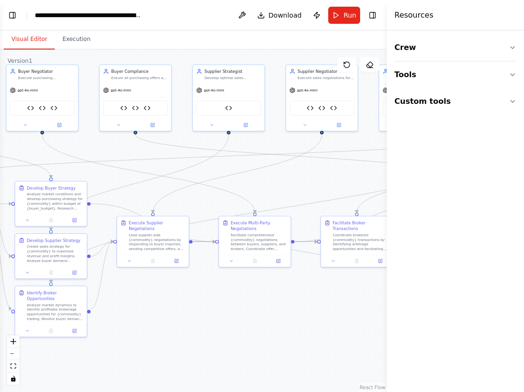
drag, startPoint x: 254, startPoint y: 187, endPoint x: 327, endPoint y: 187, distance: 73.4
click at [327, 187] on div ".deletable-edge-delete-btn { width: 20px; height: 20px; border: 0px solid #ffff…" at bounding box center [193, 221] width 387 height 343
